Goal: Obtain resource: Download file/media

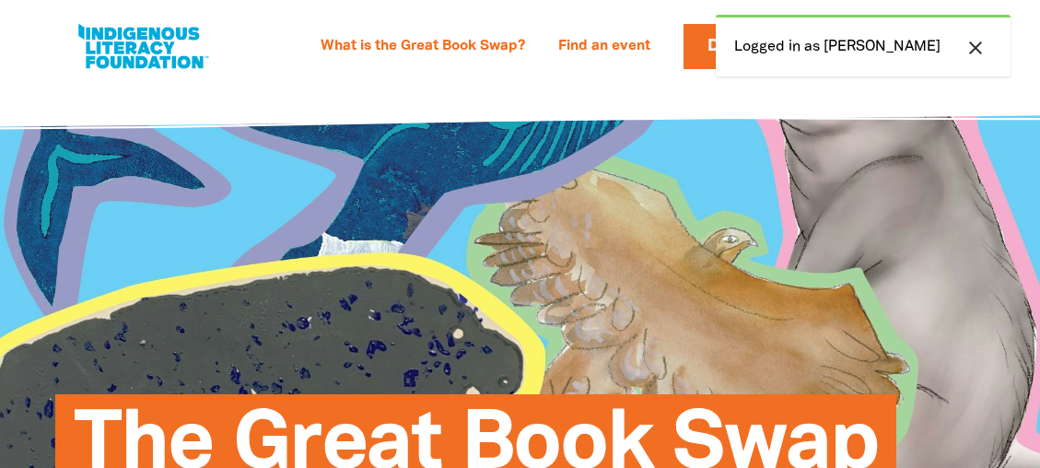
select select "primary-school"
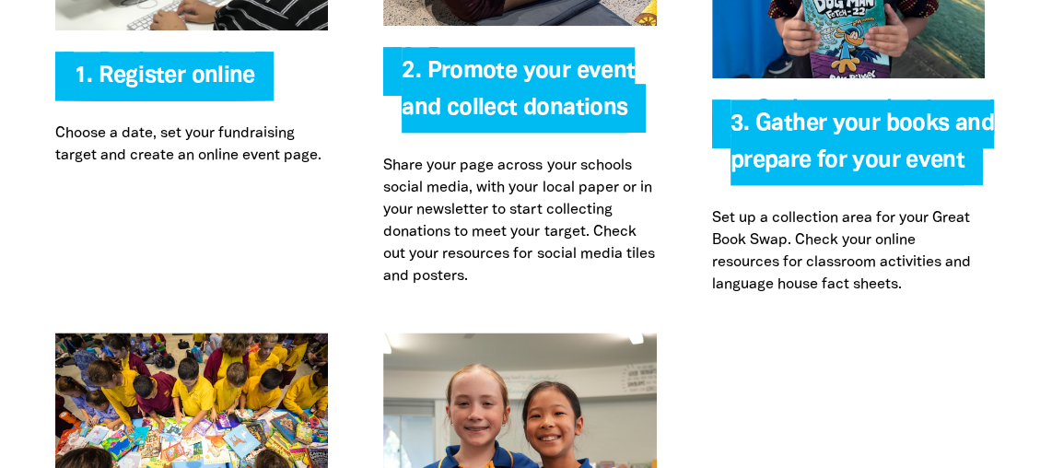
scroll to position [4163, 0]
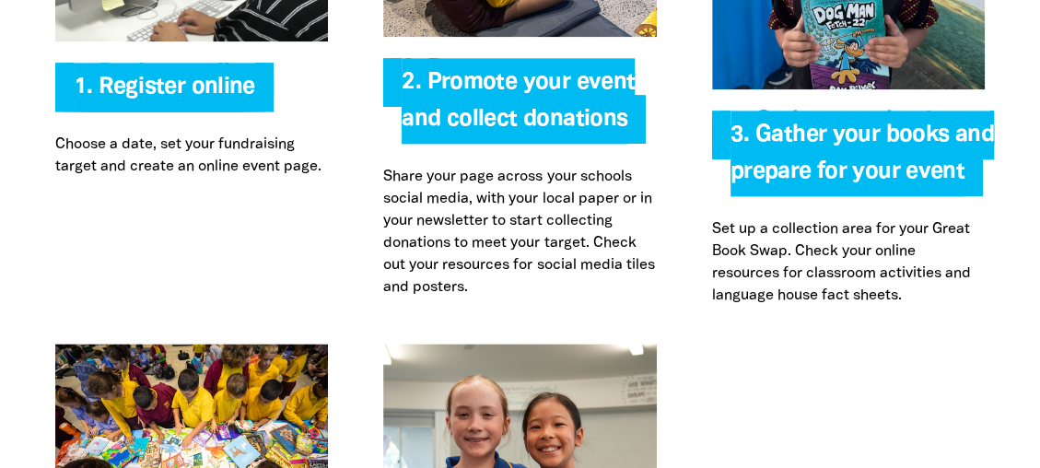
click at [540, 100] on span "2. Promote your event and collect donations" at bounding box center [518, 108] width 233 height 72
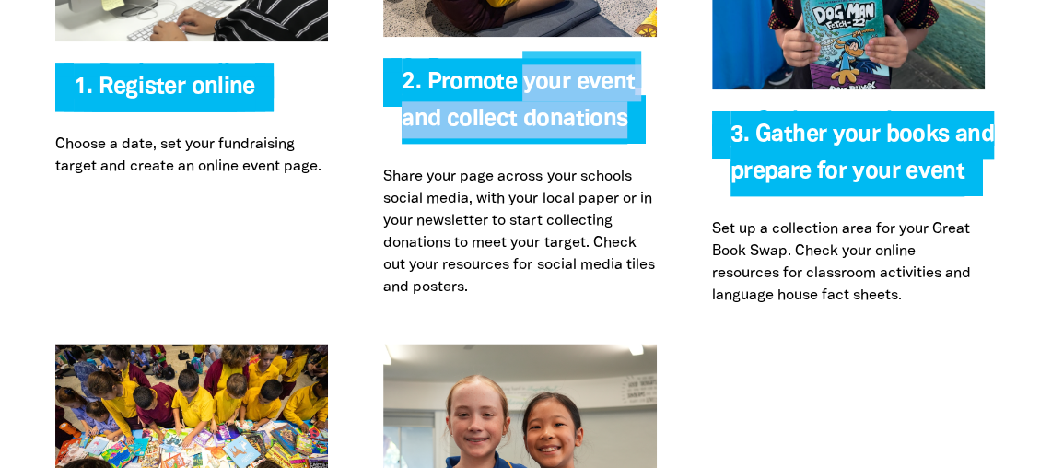
click at [540, 100] on span "2. Promote your event and collect donations" at bounding box center [518, 108] width 233 height 72
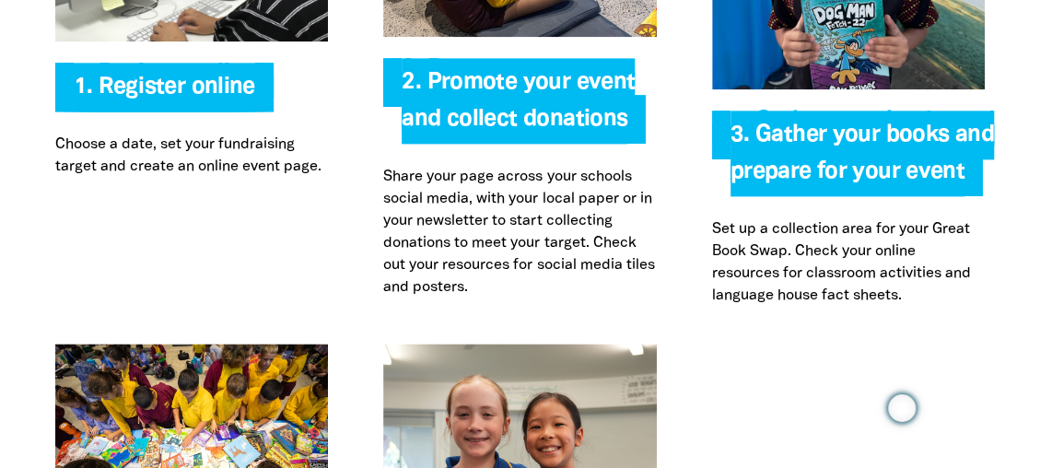
click at [422, 80] on span "2. Promote your event and collect donations" at bounding box center [518, 108] width 233 height 72
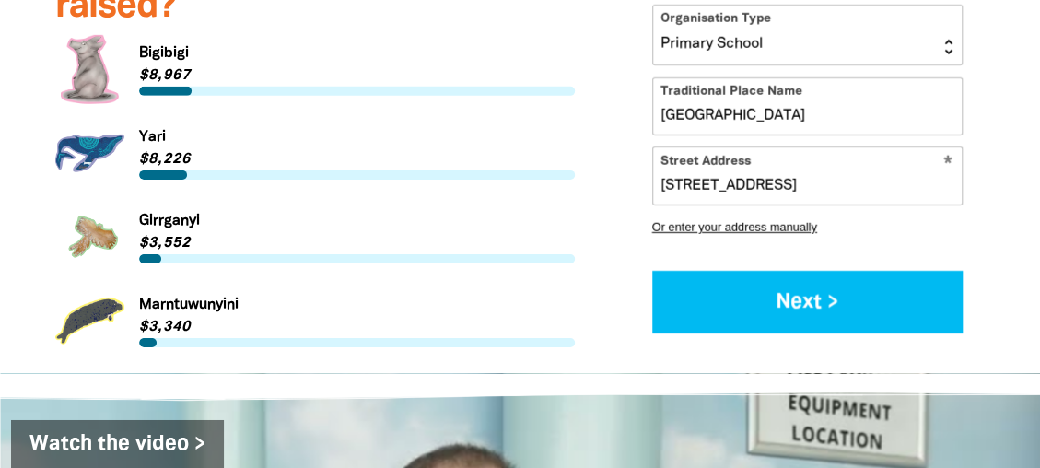
scroll to position [2619, 0]
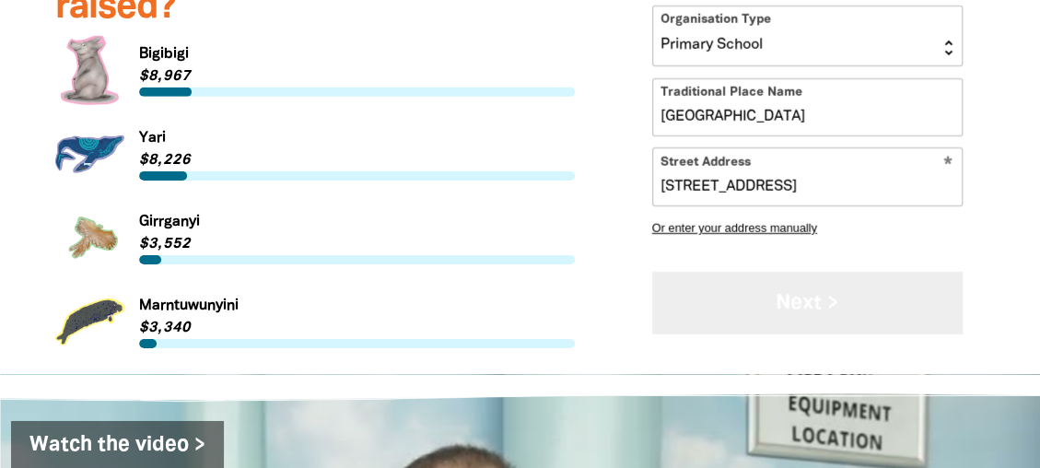
click at [804, 305] on button "Next >" at bounding box center [807, 303] width 311 height 62
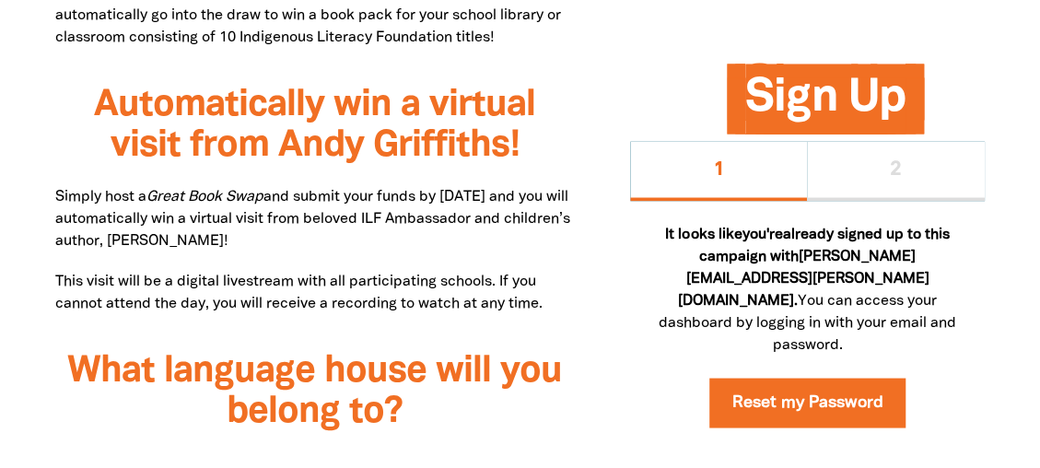
scroll to position [1392, 0]
click at [899, 188] on div "1 2" at bounding box center [807, 170] width 355 height 59
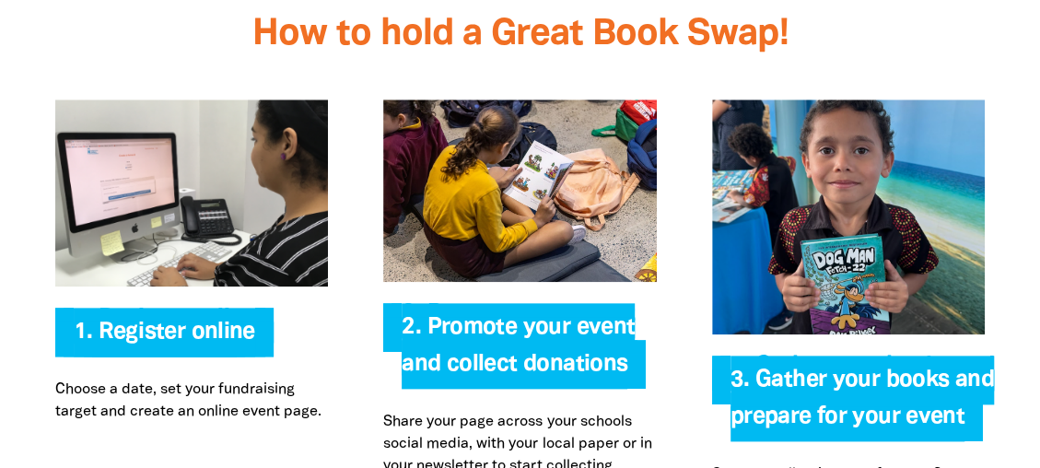
scroll to position [3867, 0]
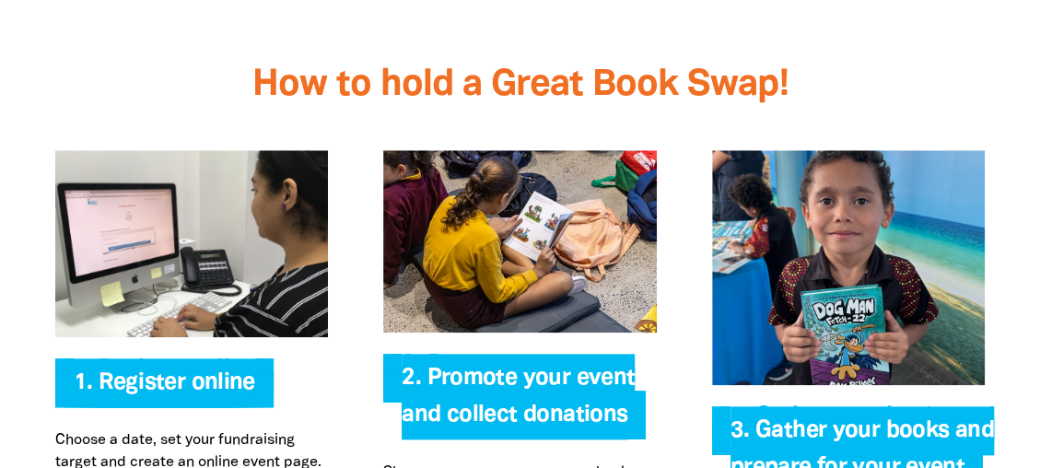
click at [497, 278] on img at bounding box center [519, 241] width 273 height 182
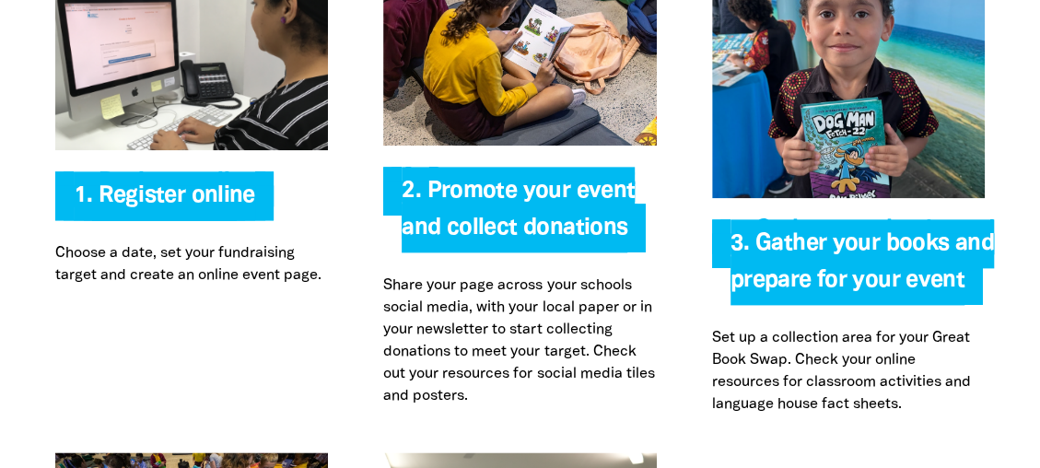
click at [507, 417] on div "Register online 1. Register online Choose a date, set your fundraising target a…" at bounding box center [520, 189] width 1040 height 526
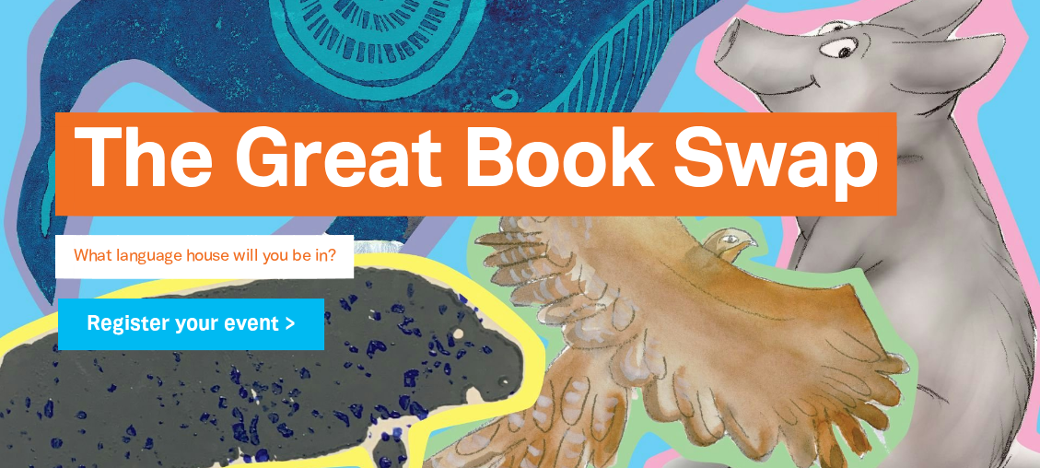
scroll to position [0, 0]
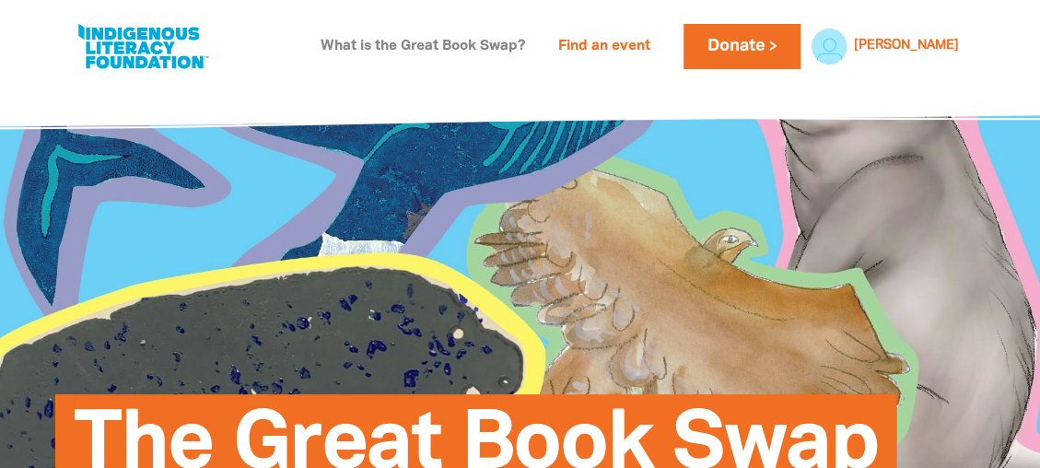
click at [469, 43] on link "What is the Great Book Swap?" at bounding box center [423, 46] width 227 height 29
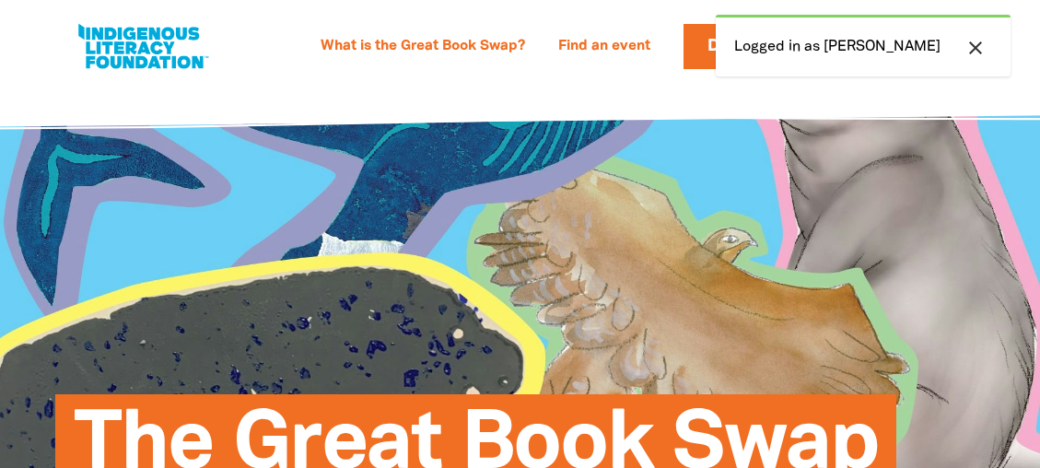
select select "primary-school"
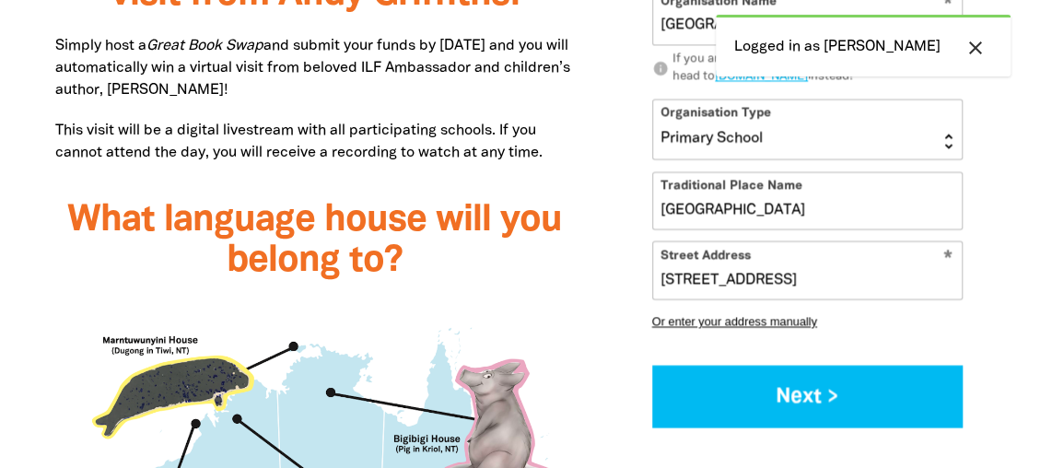
click at [476, 230] on span "What language house will you belong to?" at bounding box center [314, 240] width 495 height 75
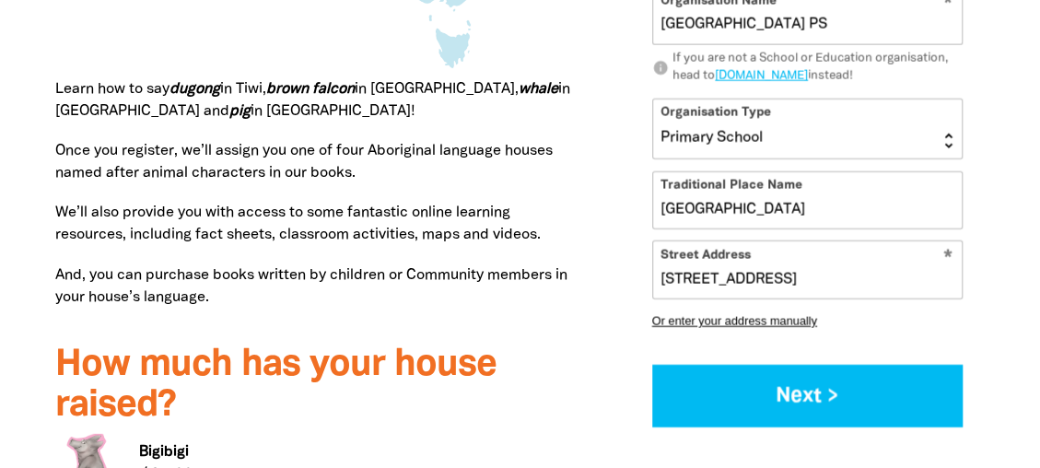
scroll to position [2432, 0]
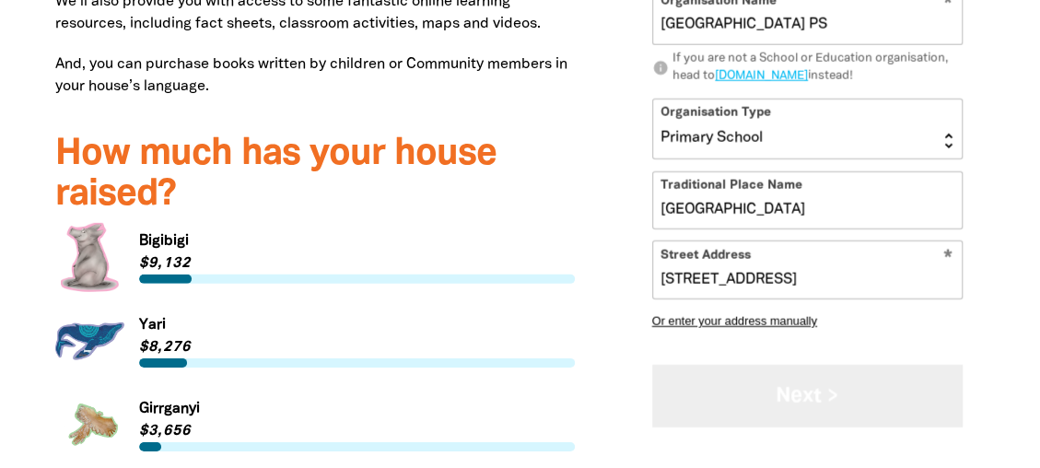
click at [808, 394] on button "Next >" at bounding box center [807, 397] width 311 height 62
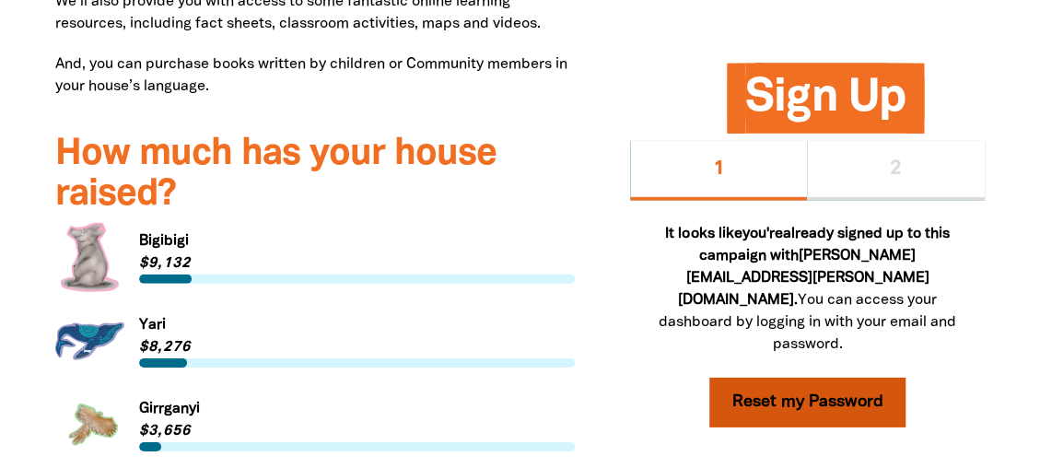
click at [811, 403] on link "Reset my Password" at bounding box center [808, 403] width 197 height 50
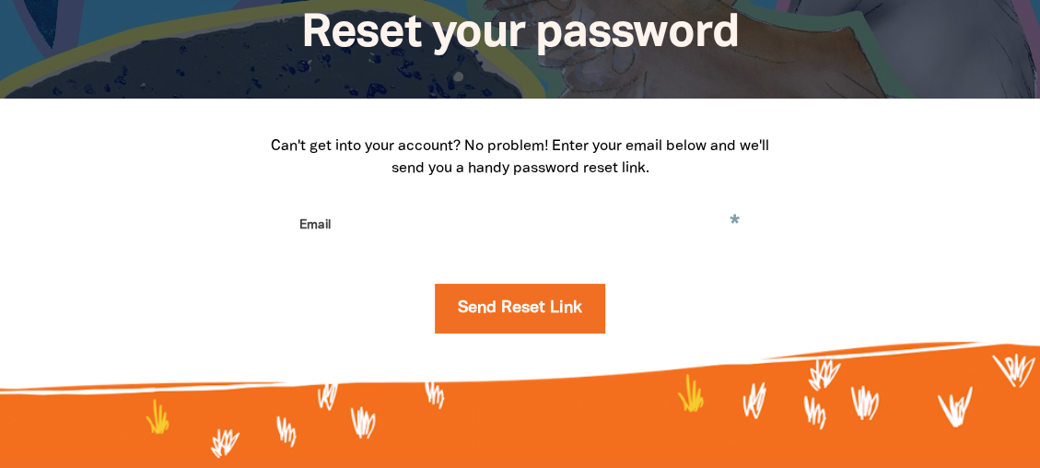
scroll to position [228, 0]
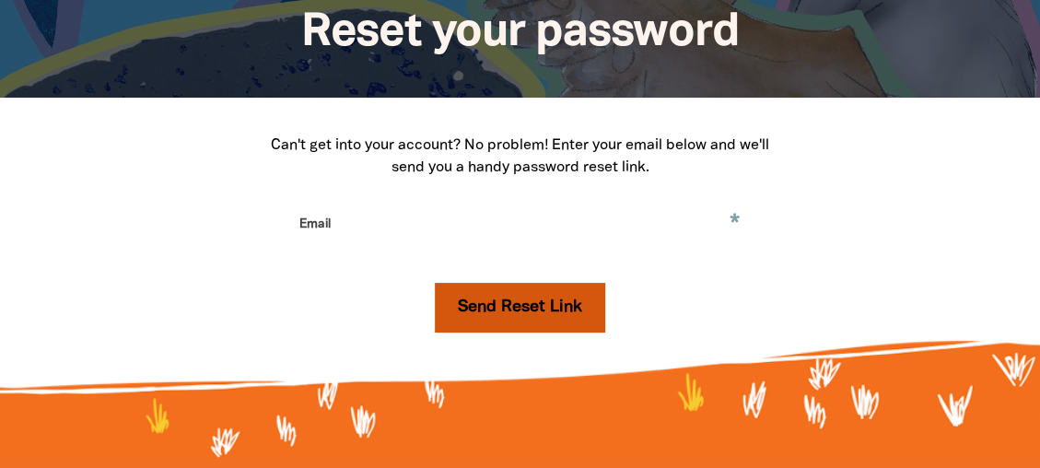
click at [516, 312] on button "Send Reset Link" at bounding box center [520, 308] width 170 height 50
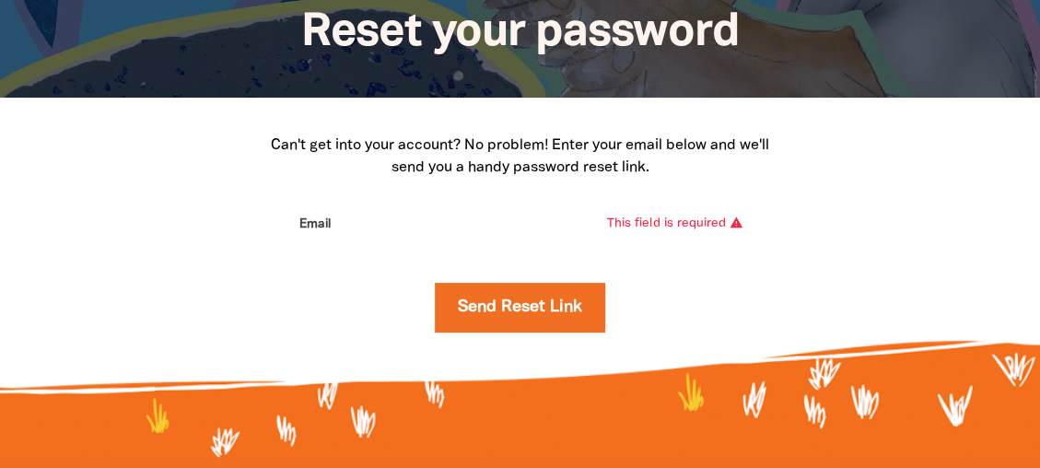
click at [301, 225] on input "Email" at bounding box center [519, 238] width 461 height 58
type input "parkes.susie.s@edumail.vic.gov.au"
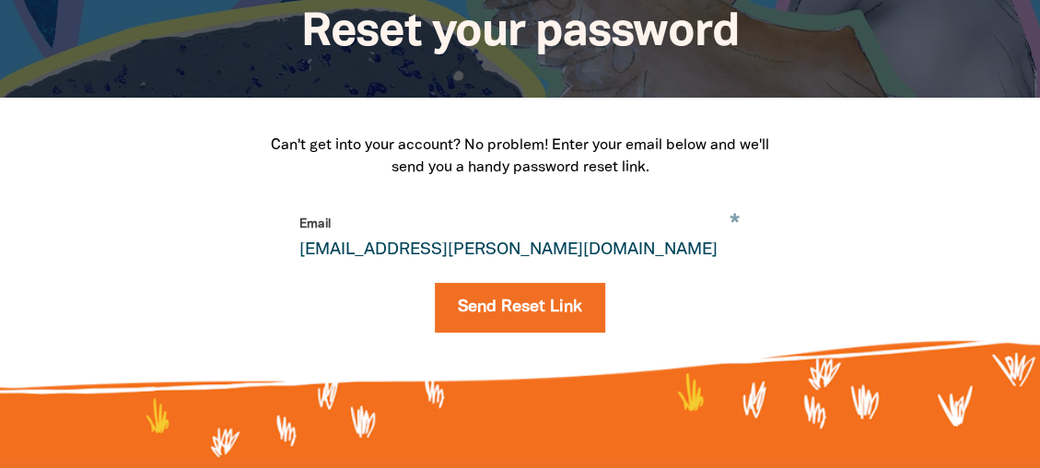
drag, startPoint x: 595, startPoint y: 259, endPoint x: 298, endPoint y: 264, distance: 297.7
click at [298, 264] on input "parkes.susie.s@edumail.vic.gov.au" at bounding box center [519, 238] width 461 height 58
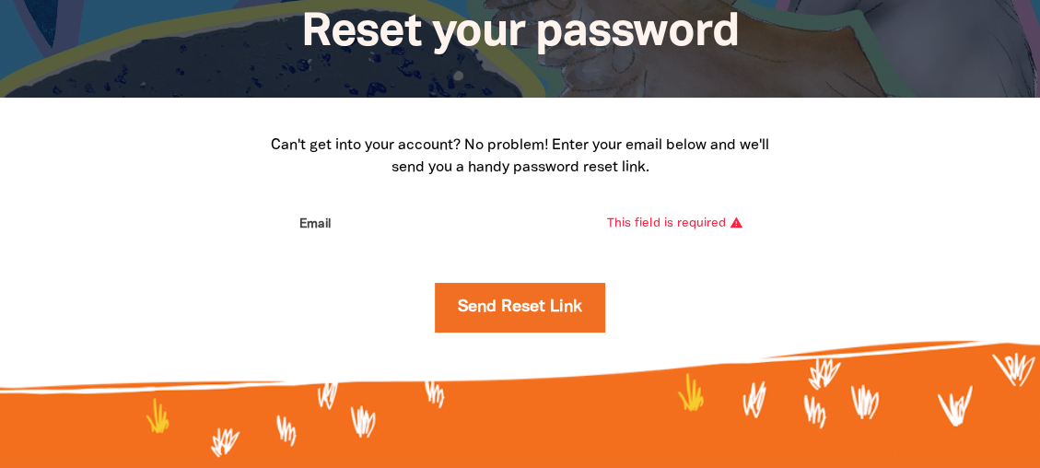
click at [300, 250] on input "Email" at bounding box center [519, 238] width 461 height 58
type input "susie.parkes@education.vic.gov.au"
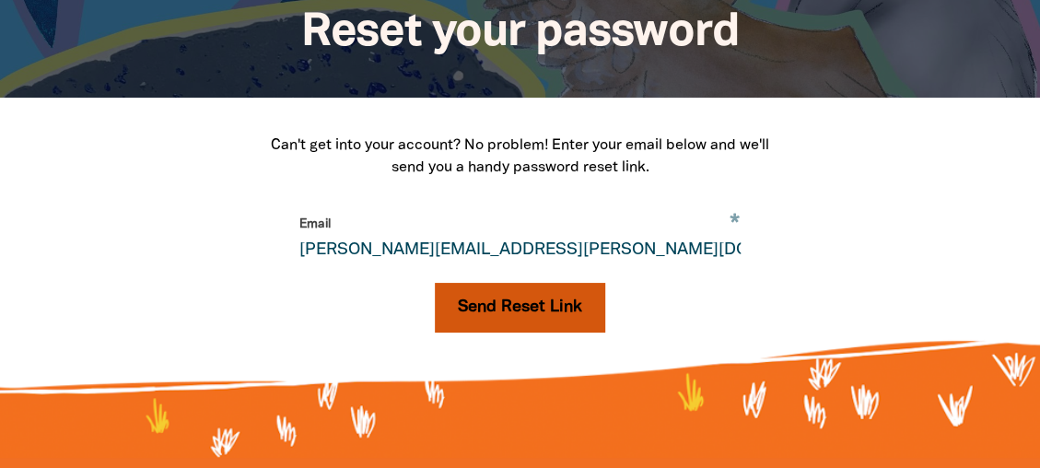
click at [539, 314] on button "Send Reset Link" at bounding box center [520, 308] width 170 height 50
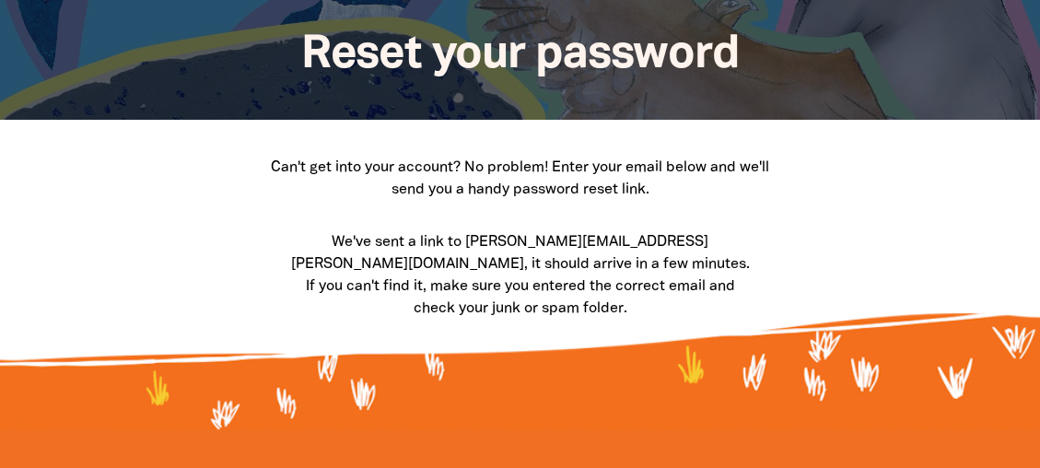
scroll to position [0, 0]
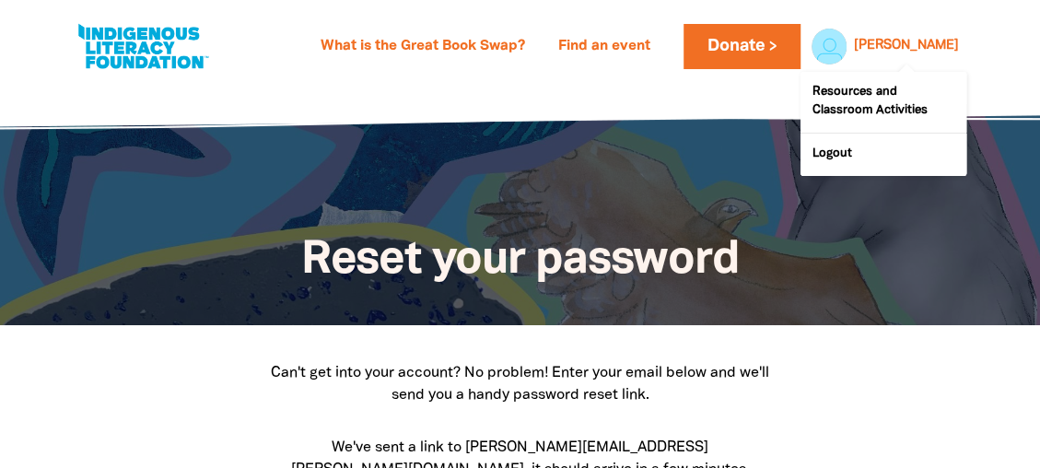
click at [847, 44] on div at bounding box center [825, 46] width 44 height 44
click at [847, 45] on div at bounding box center [825, 46] width 44 height 44
click at [881, 98] on link "Resources and Classroom Activities" at bounding box center [884, 102] width 166 height 61
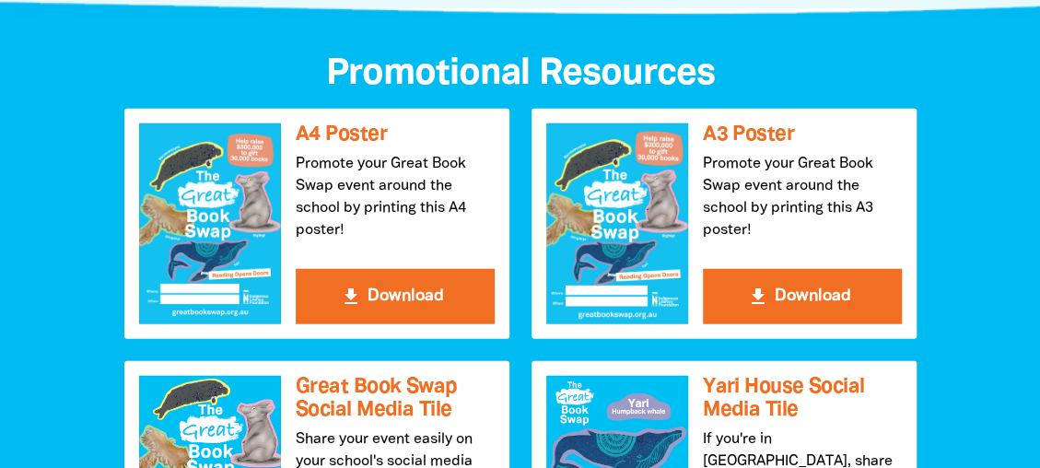
scroll to position [1944, 0]
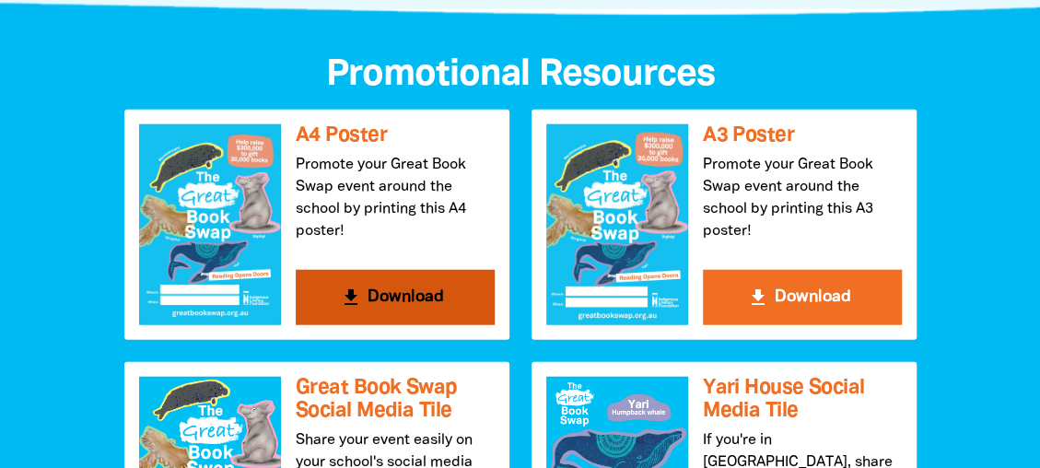
click at [394, 297] on button "get_app Download" at bounding box center [395, 297] width 199 height 55
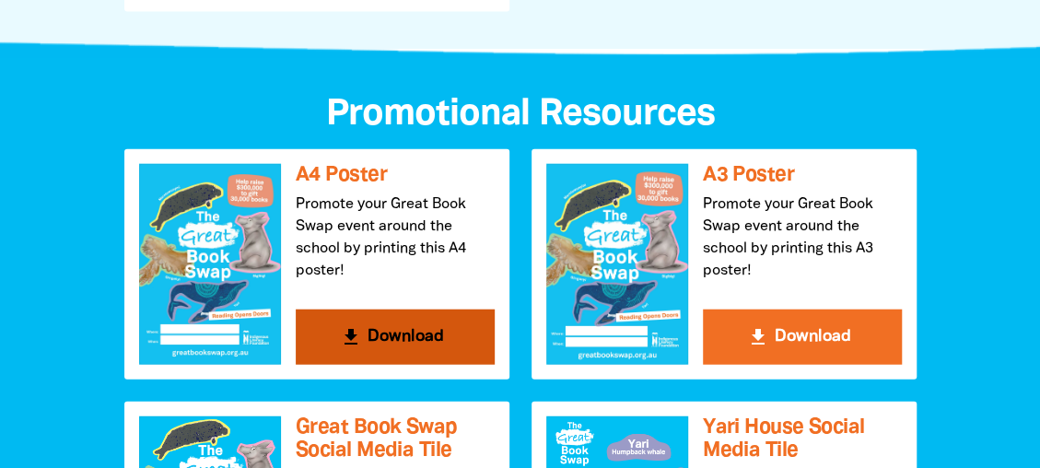
scroll to position [1904, 0]
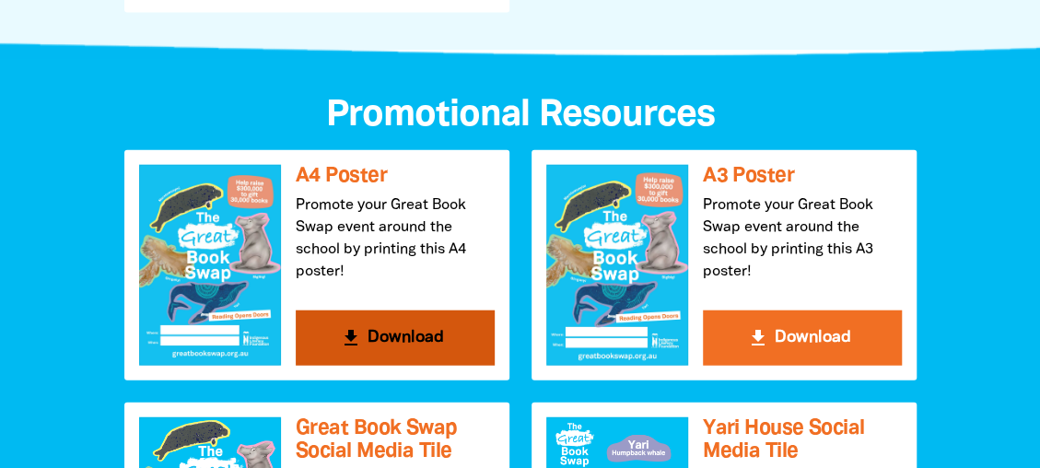
click at [403, 335] on button "get_app Download" at bounding box center [395, 338] width 199 height 55
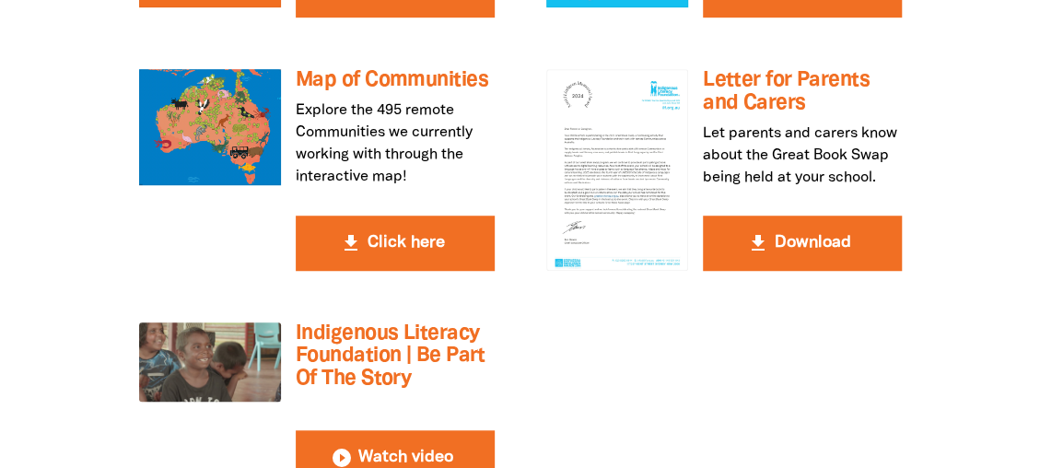
scroll to position [3637, 0]
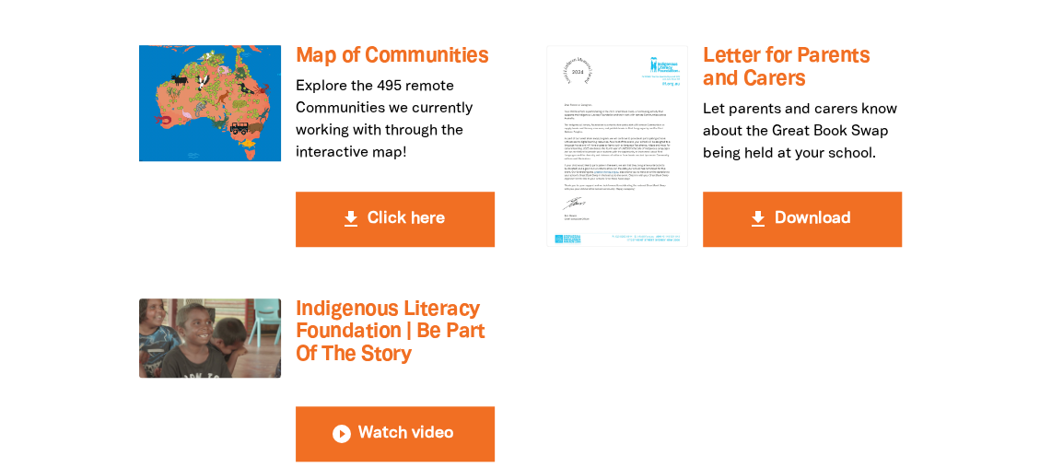
click at [757, 299] on div "get_app How to hold a Great Book Swap Find a step-by-[PERSON_NAME] on how to ho…" at bounding box center [520, 127] width 815 height 720
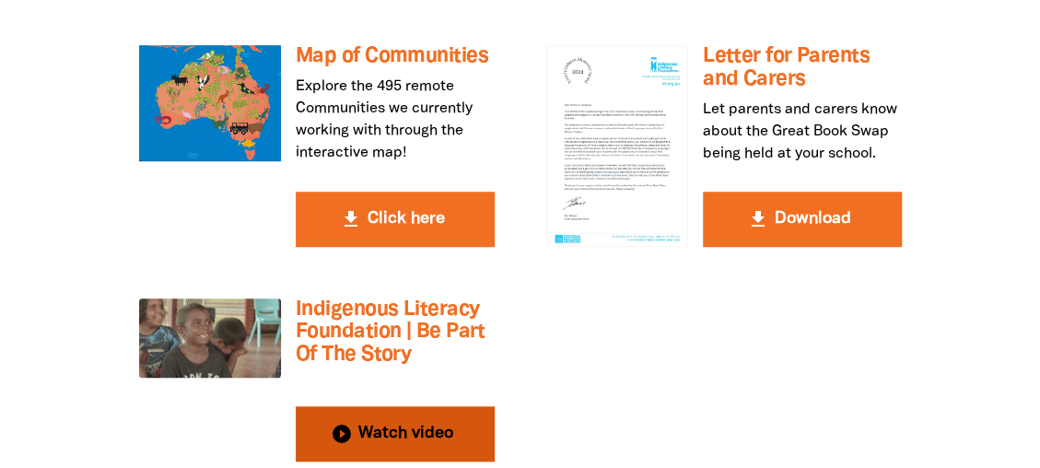
click at [406, 406] on button "play_circle_filled Watch video" at bounding box center [395, 433] width 199 height 55
